Goal: Task Accomplishment & Management: Manage account settings

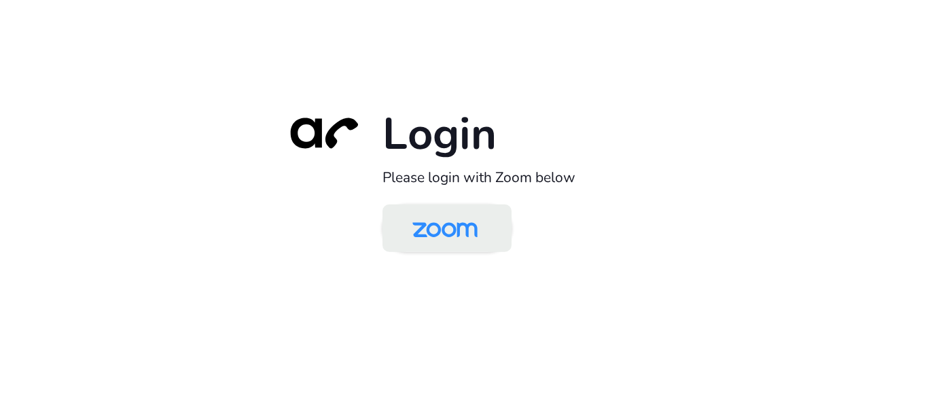
click at [501, 251] on link at bounding box center [447, 229] width 129 height 48
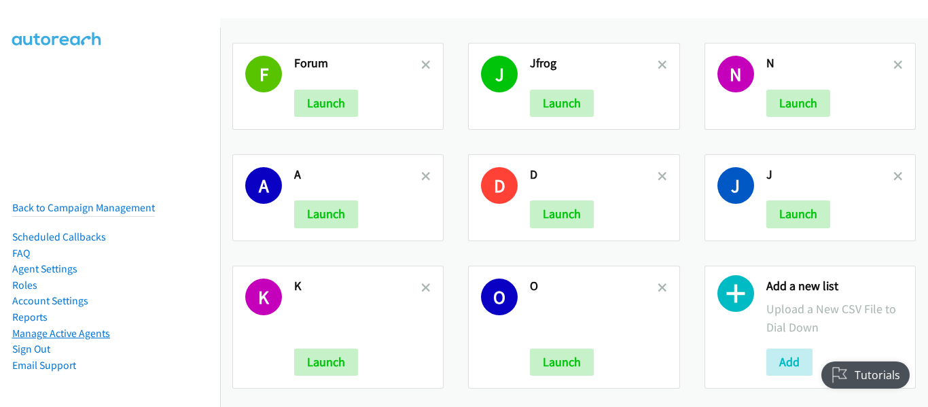
click at [79, 328] on link "Manage Active Agents" at bounding box center [61, 333] width 98 height 13
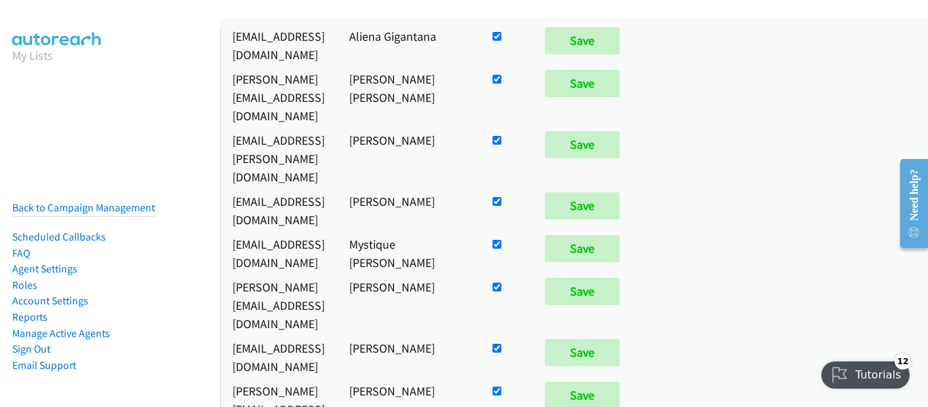
scroll to position [1467, 0]
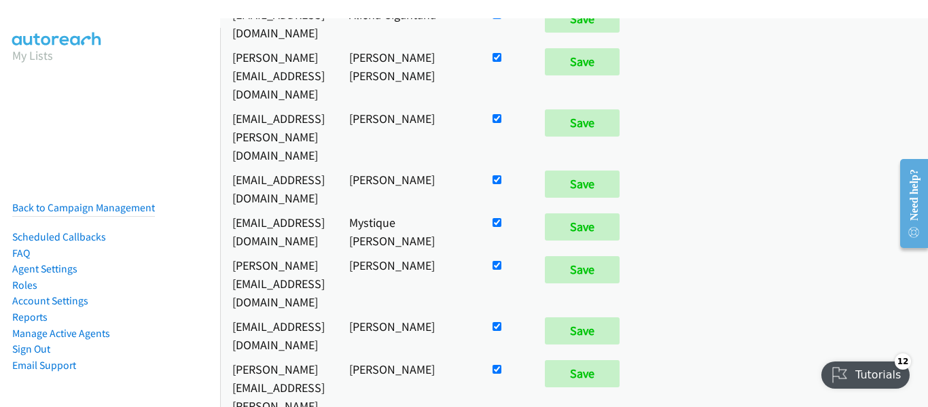
checkbox input "false"
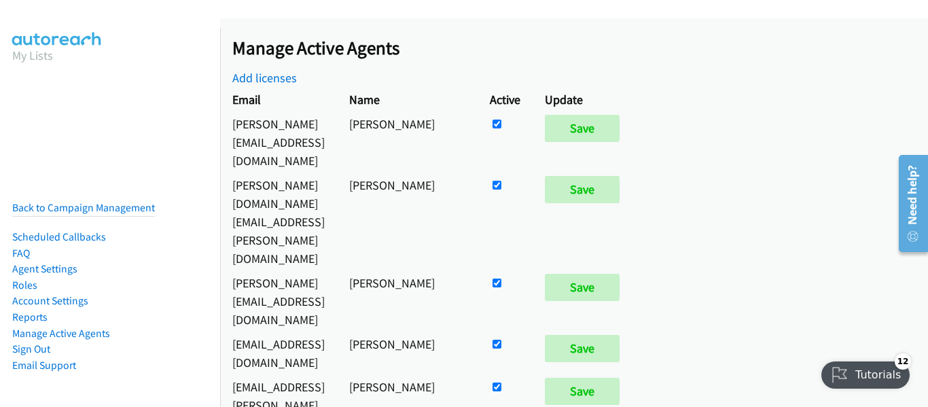
click at [502, 383] on input "checkbox" at bounding box center [497, 387] width 9 height 9
checkbox input "false"
click at [620, 378] on input "Save" at bounding box center [582, 391] width 75 height 27
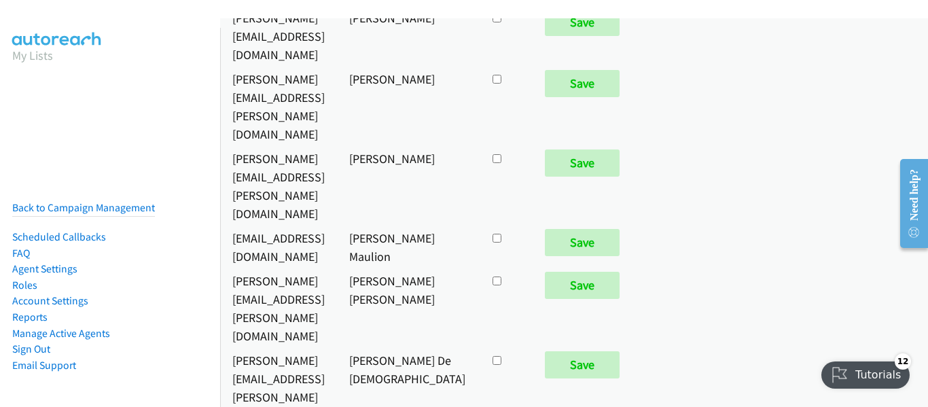
scroll to position [7132, 0]
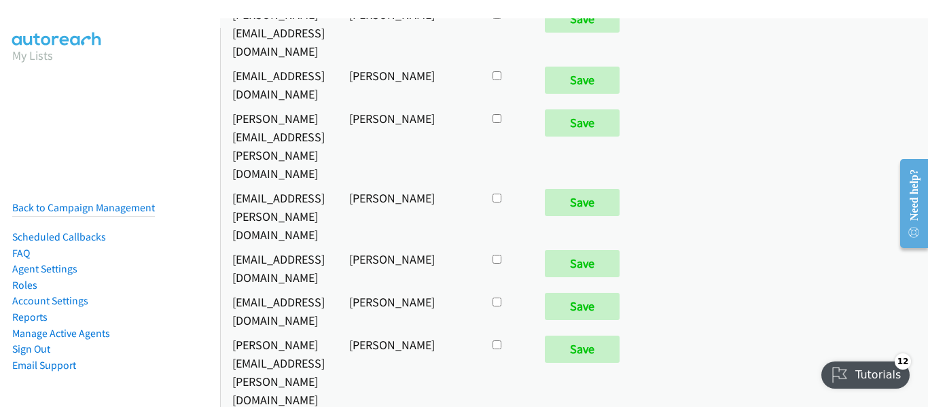
checkbox input "true"
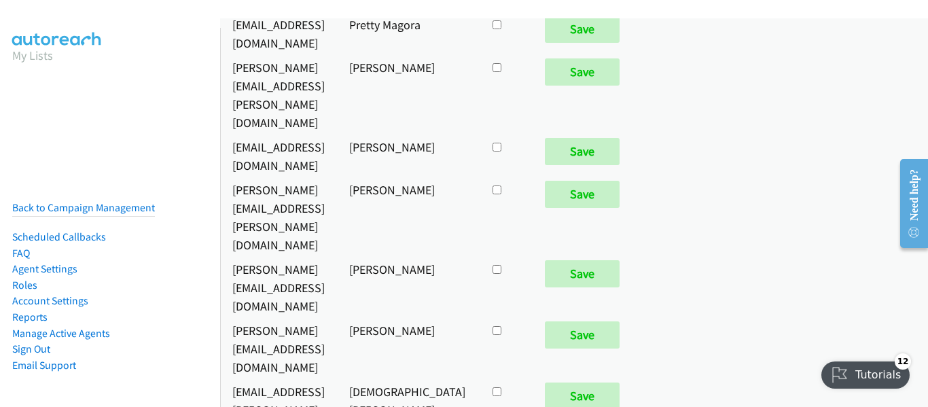
scroll to position [7935, 0]
checkbox input "true"
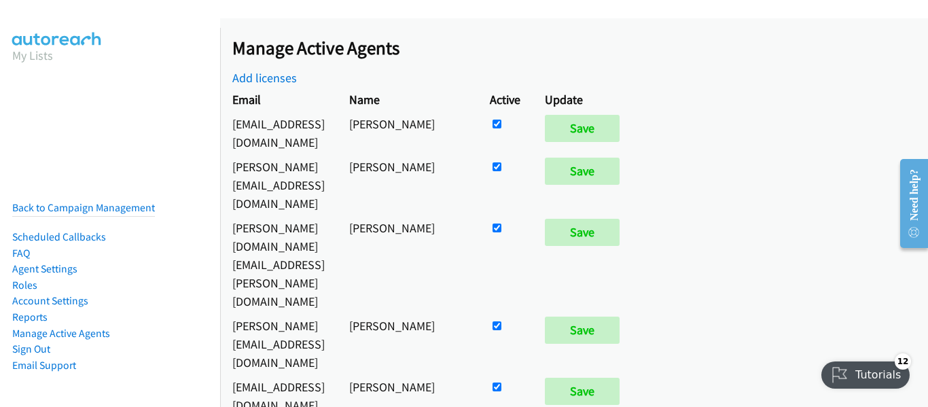
click at [41, 138] on nav "My Lists Back to Campaign Management Scheduled Callbacks FAQ Agent Settings Rol…" at bounding box center [110, 231] width 221 height 407
